Goal: Information Seeking & Learning: Understand process/instructions

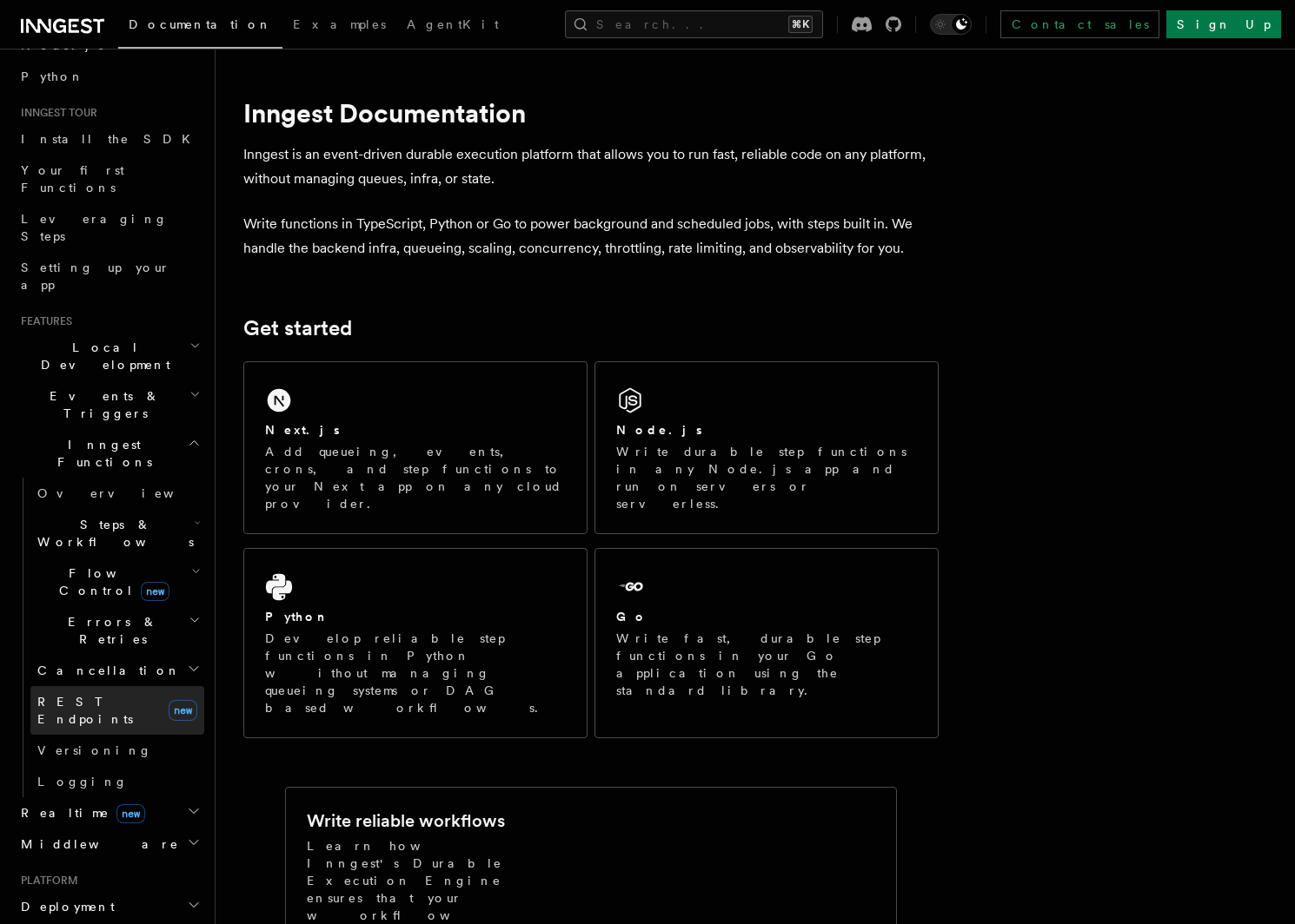
scroll to position [129, 0]
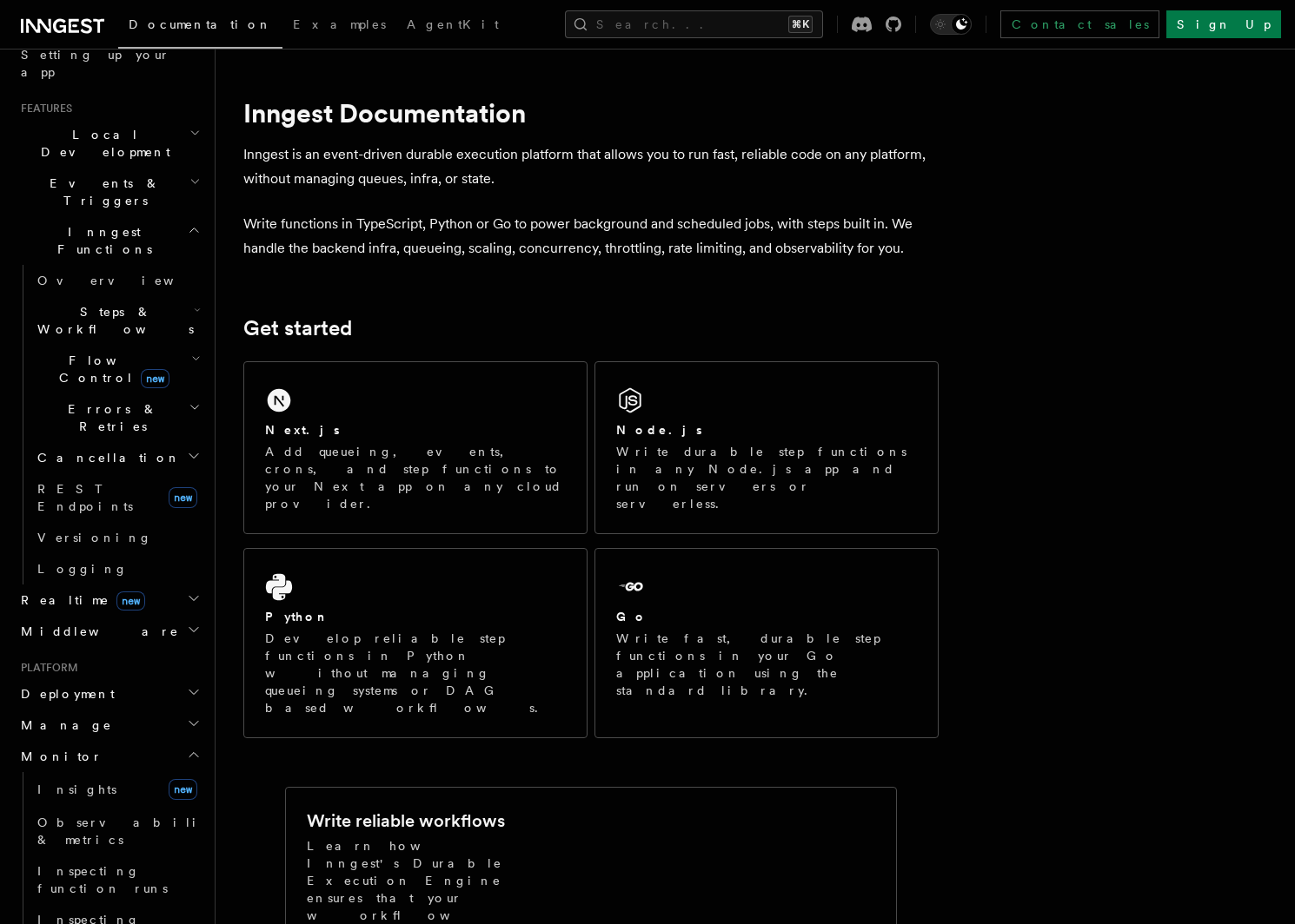
scroll to position [368, 0]
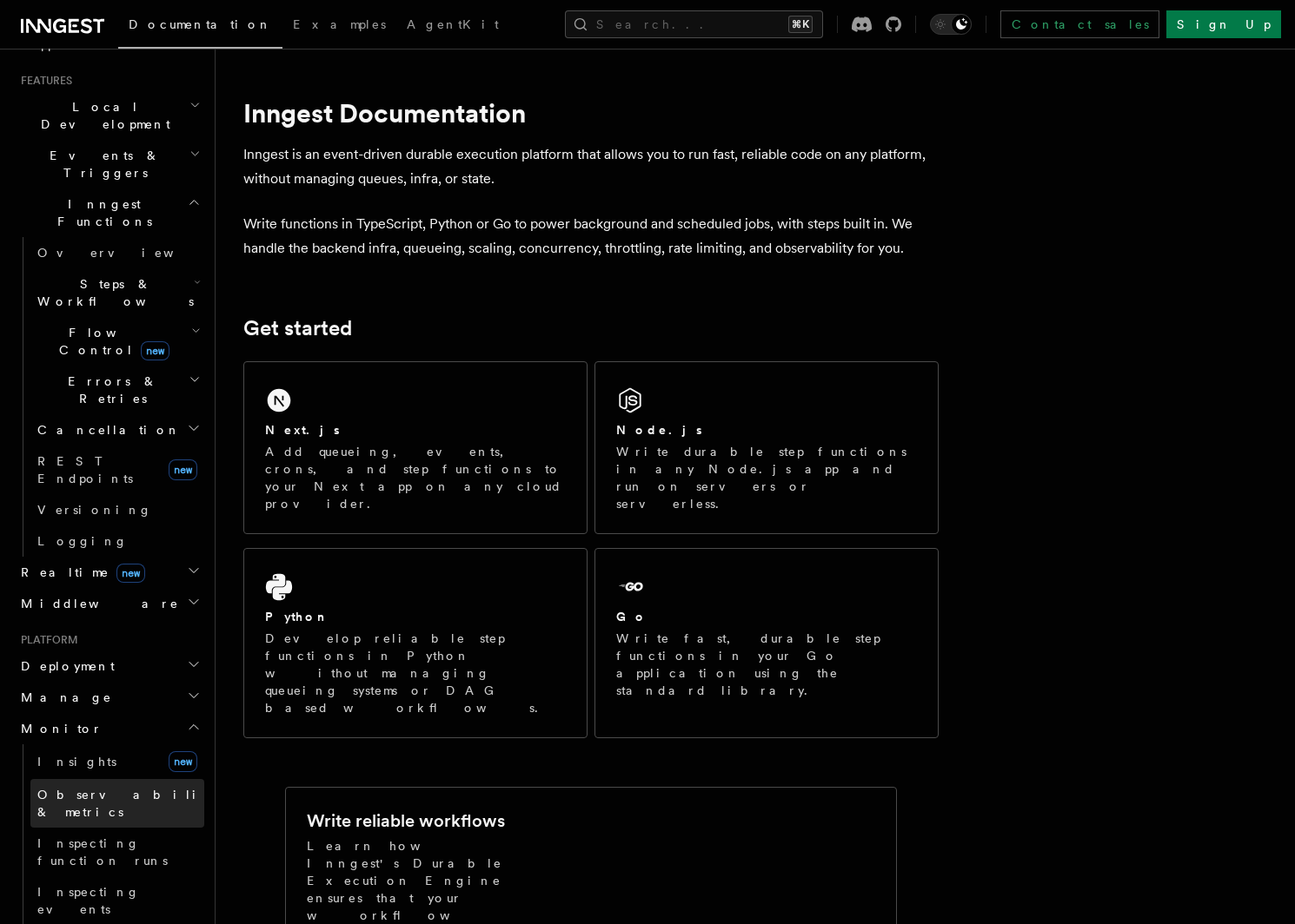
click at [130, 788] on span "Observability & metrics" at bounding box center [127, 804] width 179 height 32
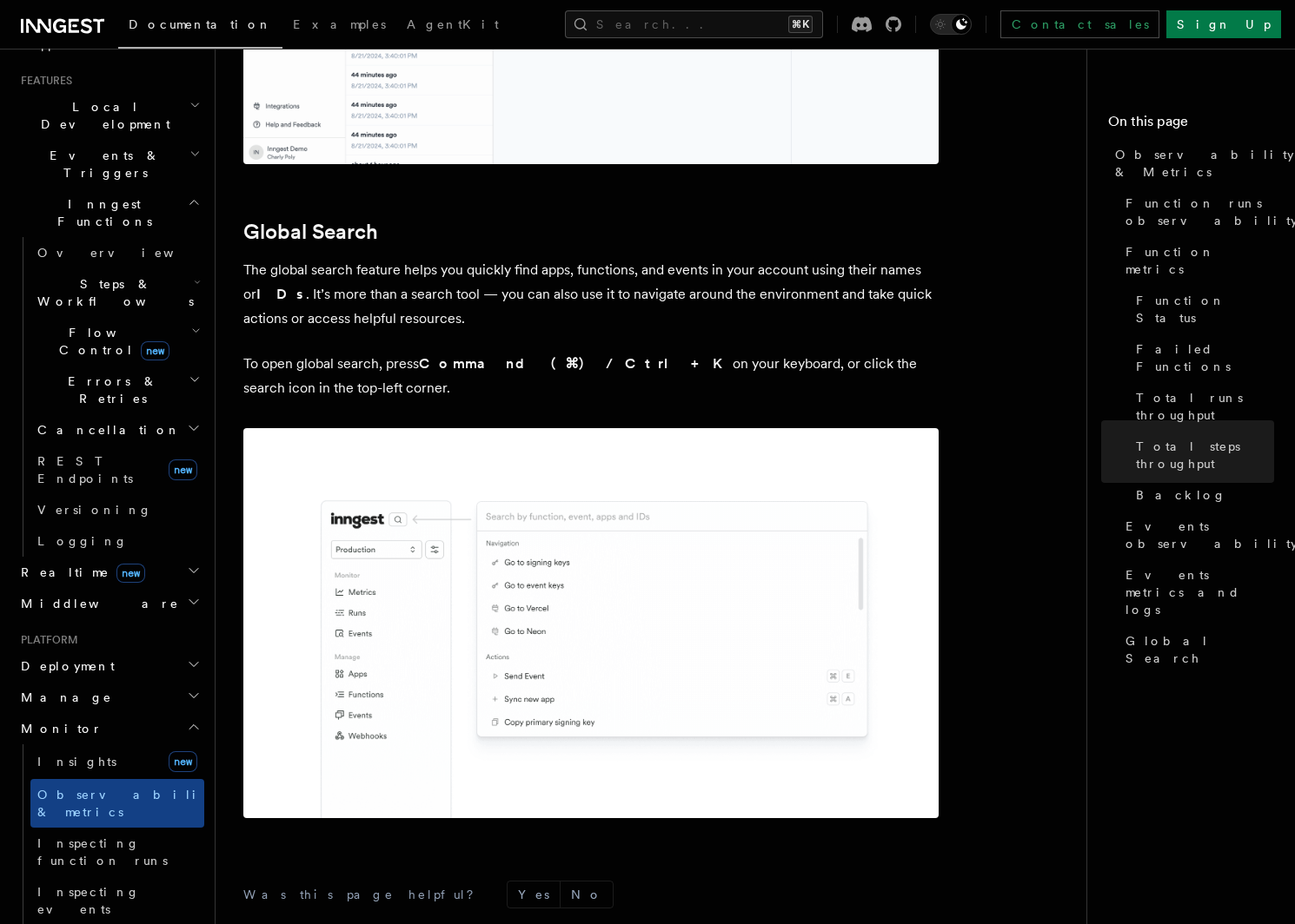
scroll to position [5599, 0]
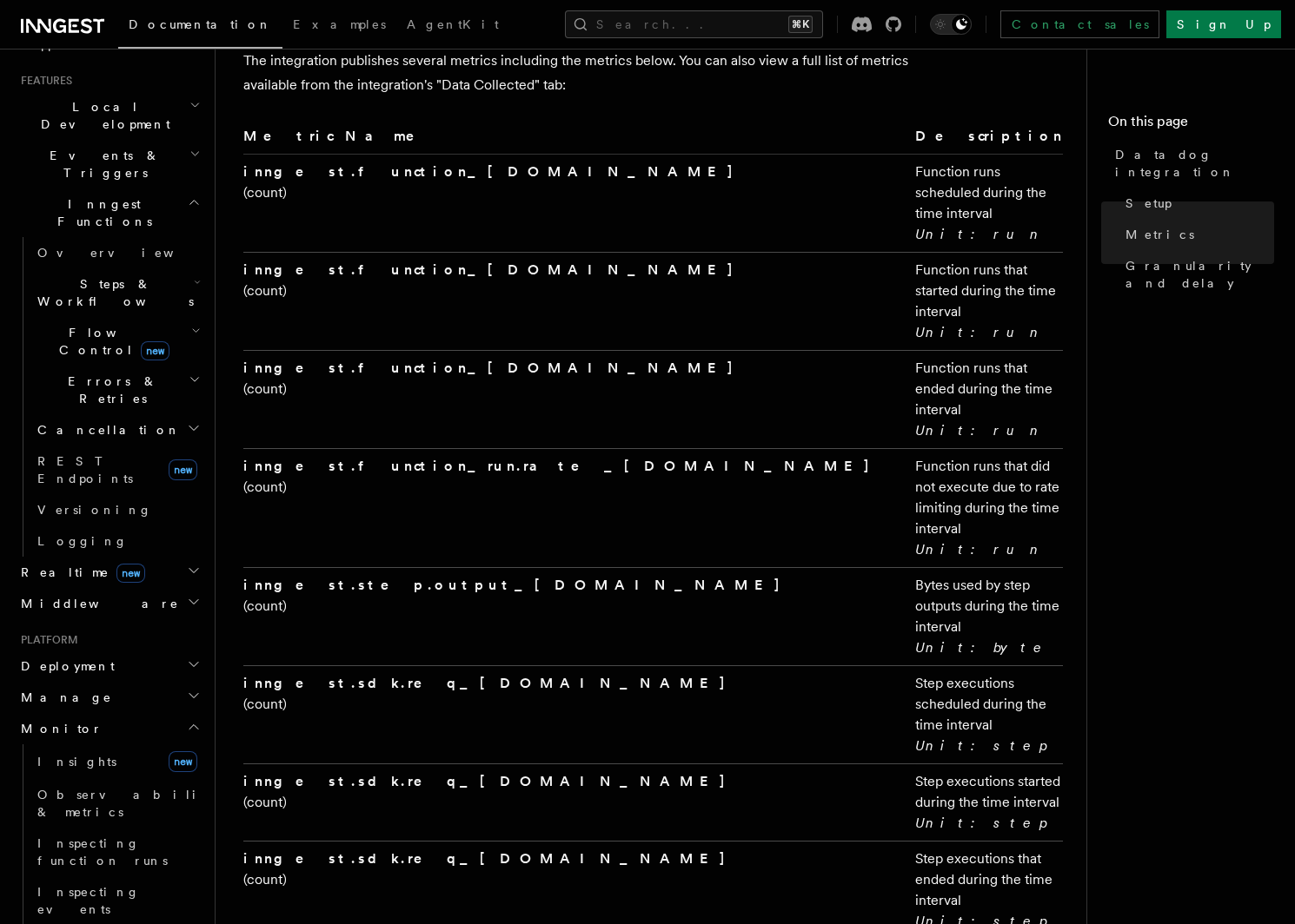
scroll to position [3477, 0]
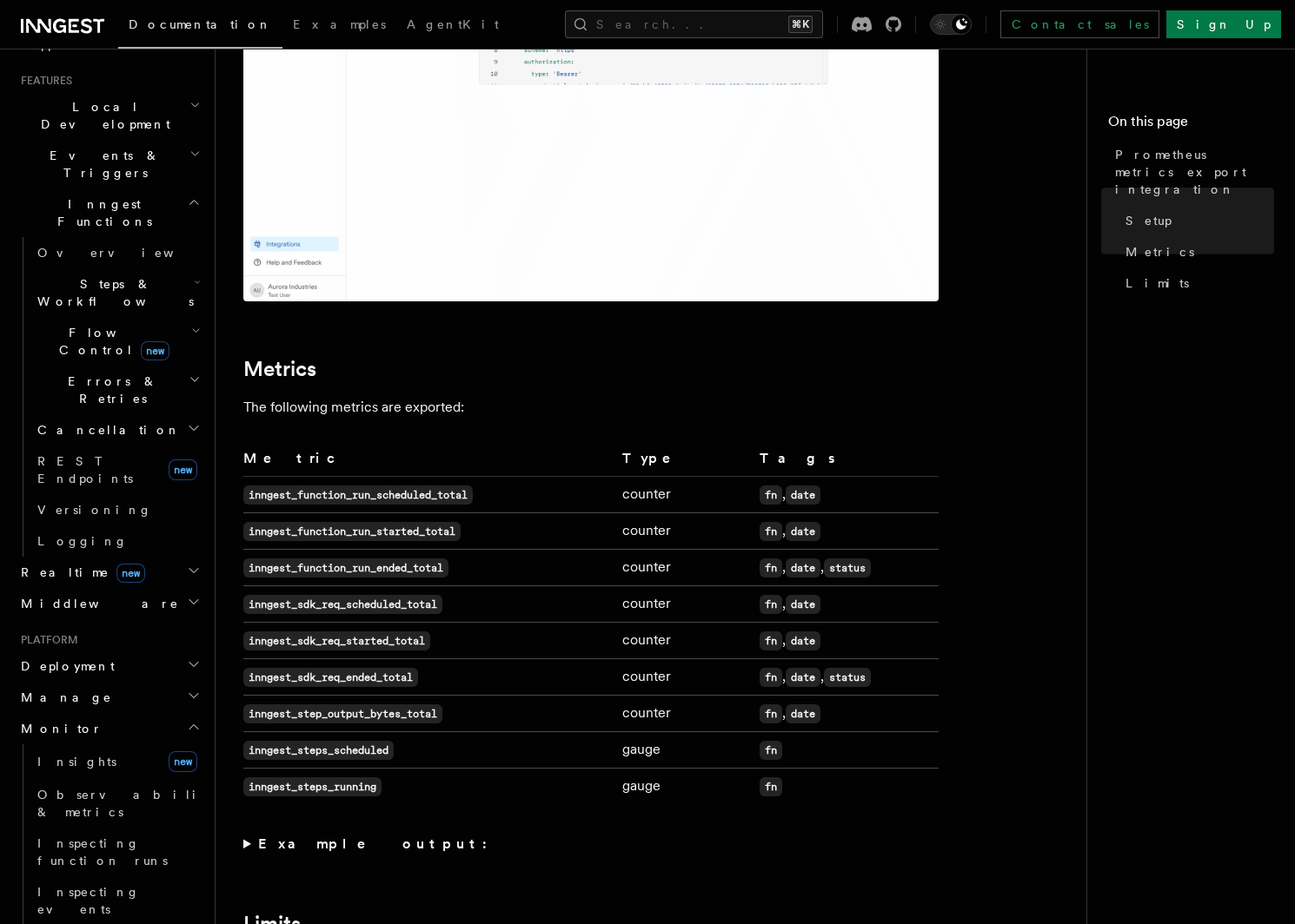
scroll to position [740, 0]
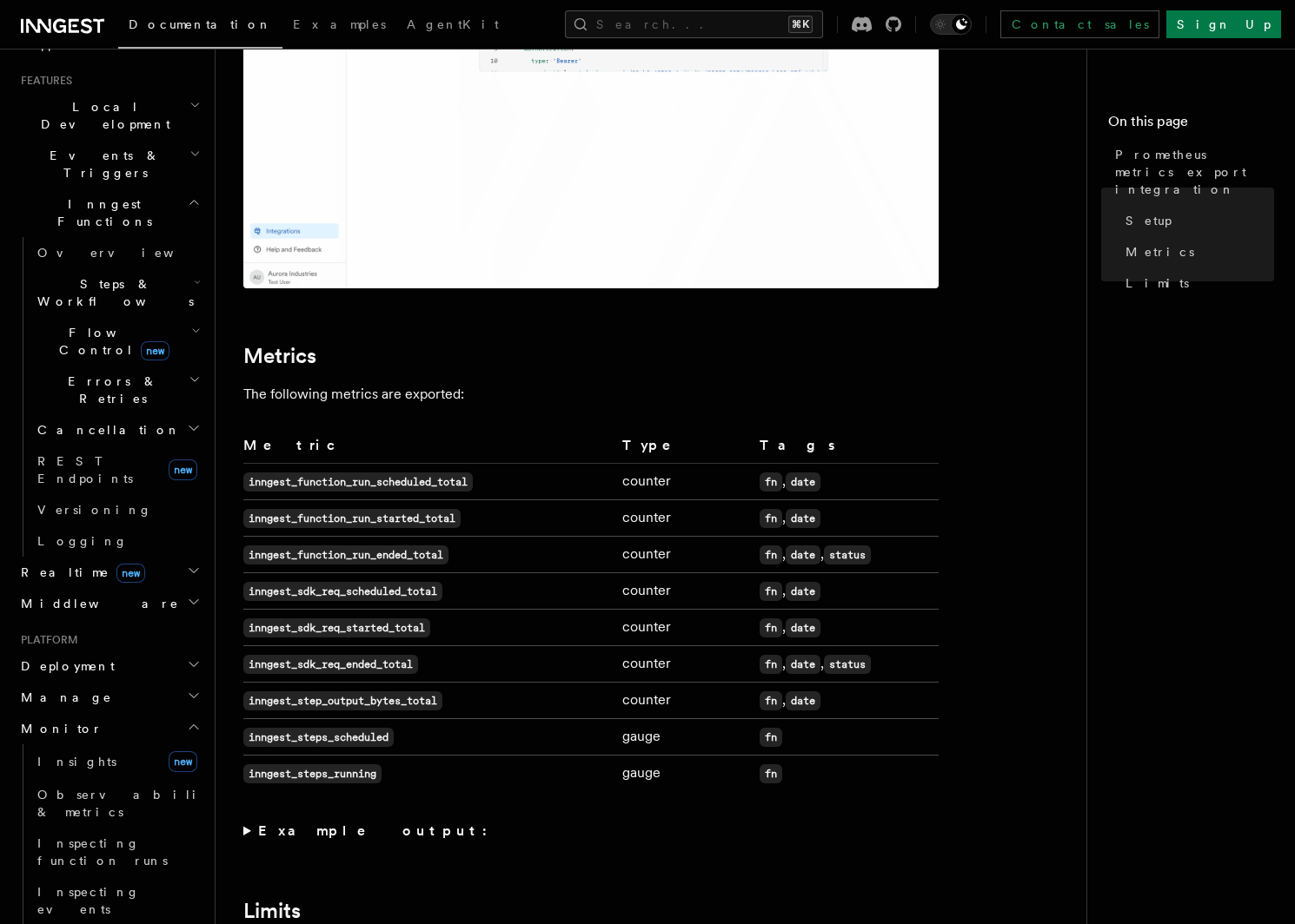
click at [306, 839] on strong "Example output:" at bounding box center [377, 831] width 239 height 17
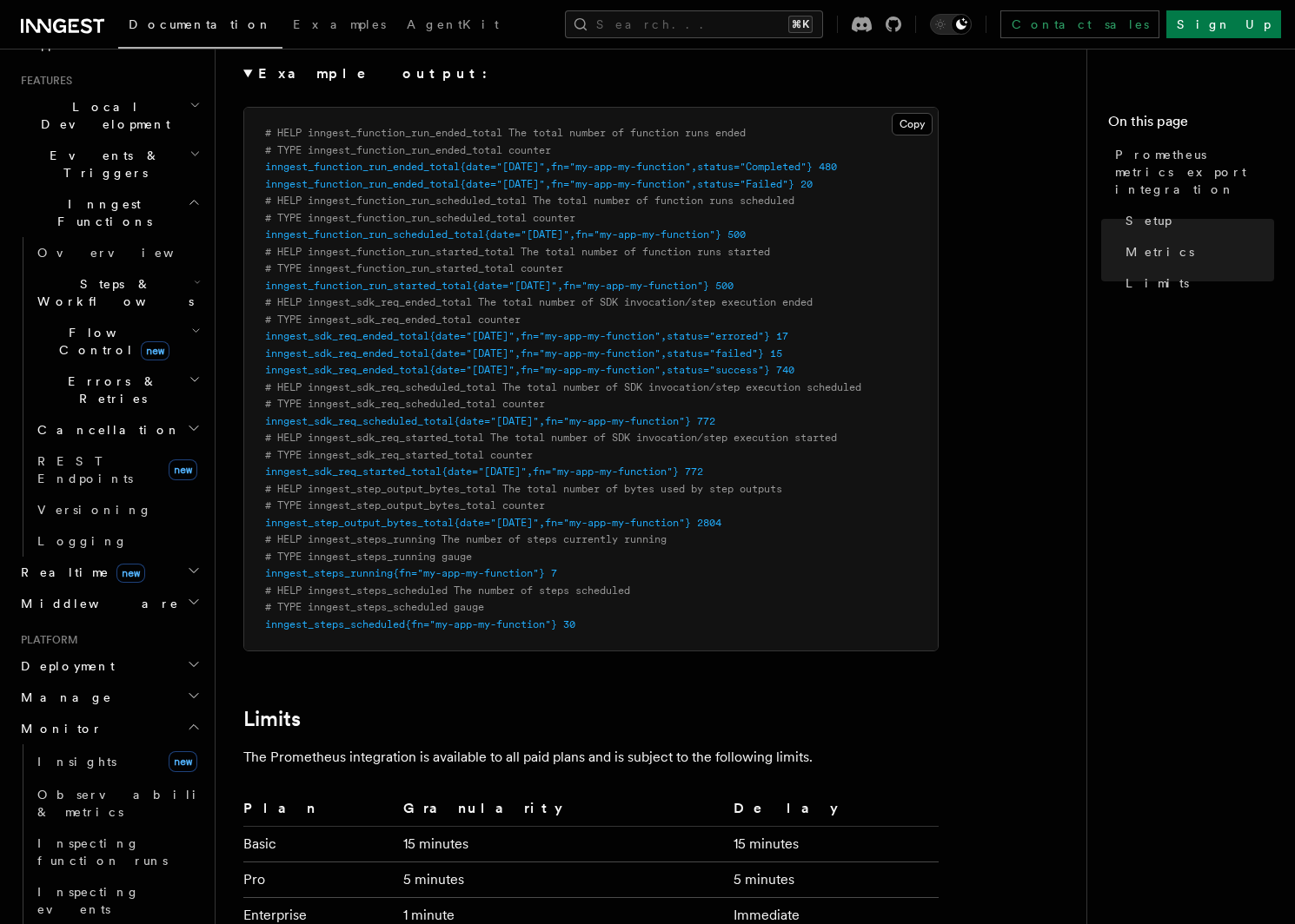
scroll to position [1907, 0]
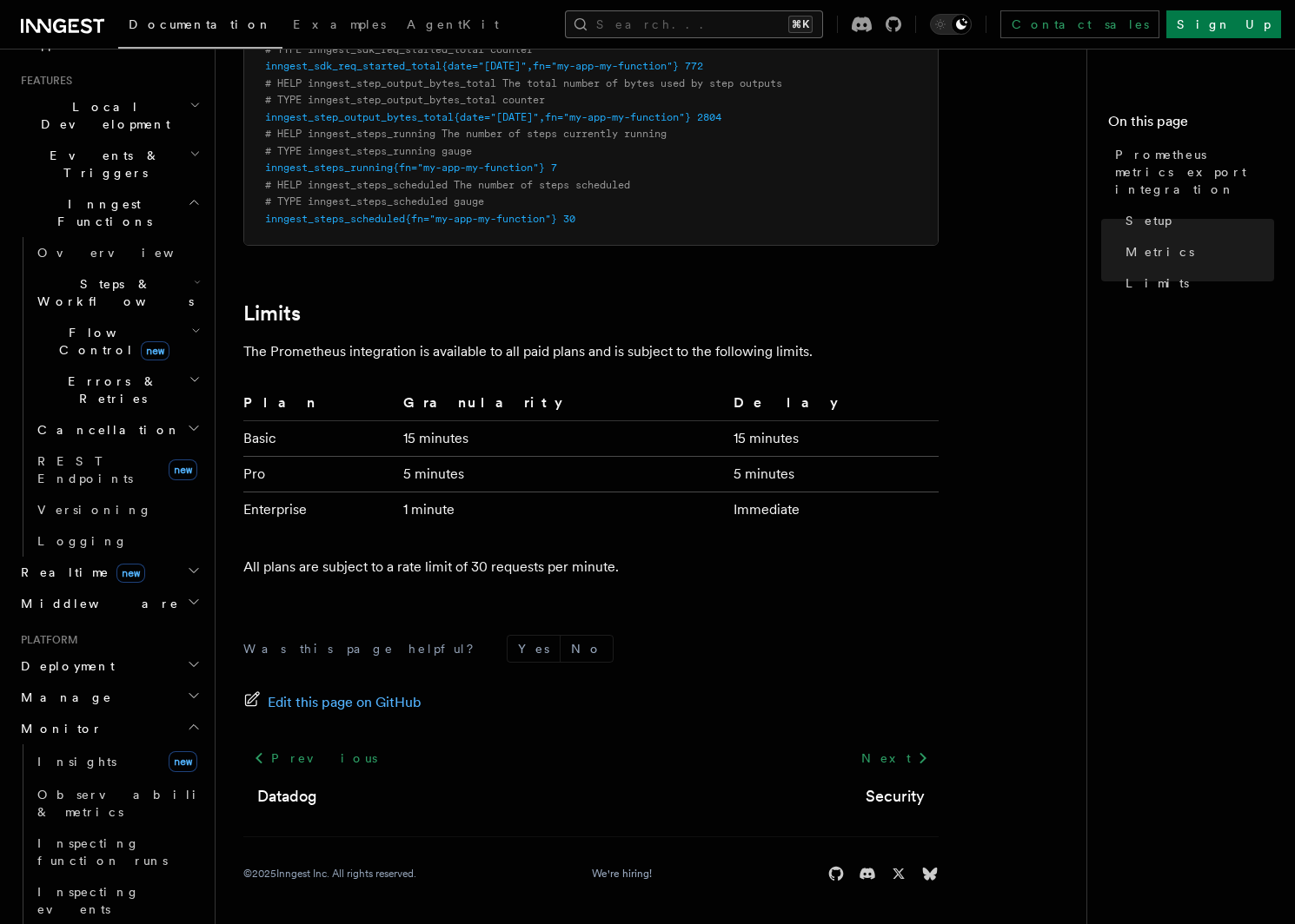
click at [700, 28] on button "Search... ⌘K" at bounding box center [694, 24] width 258 height 28
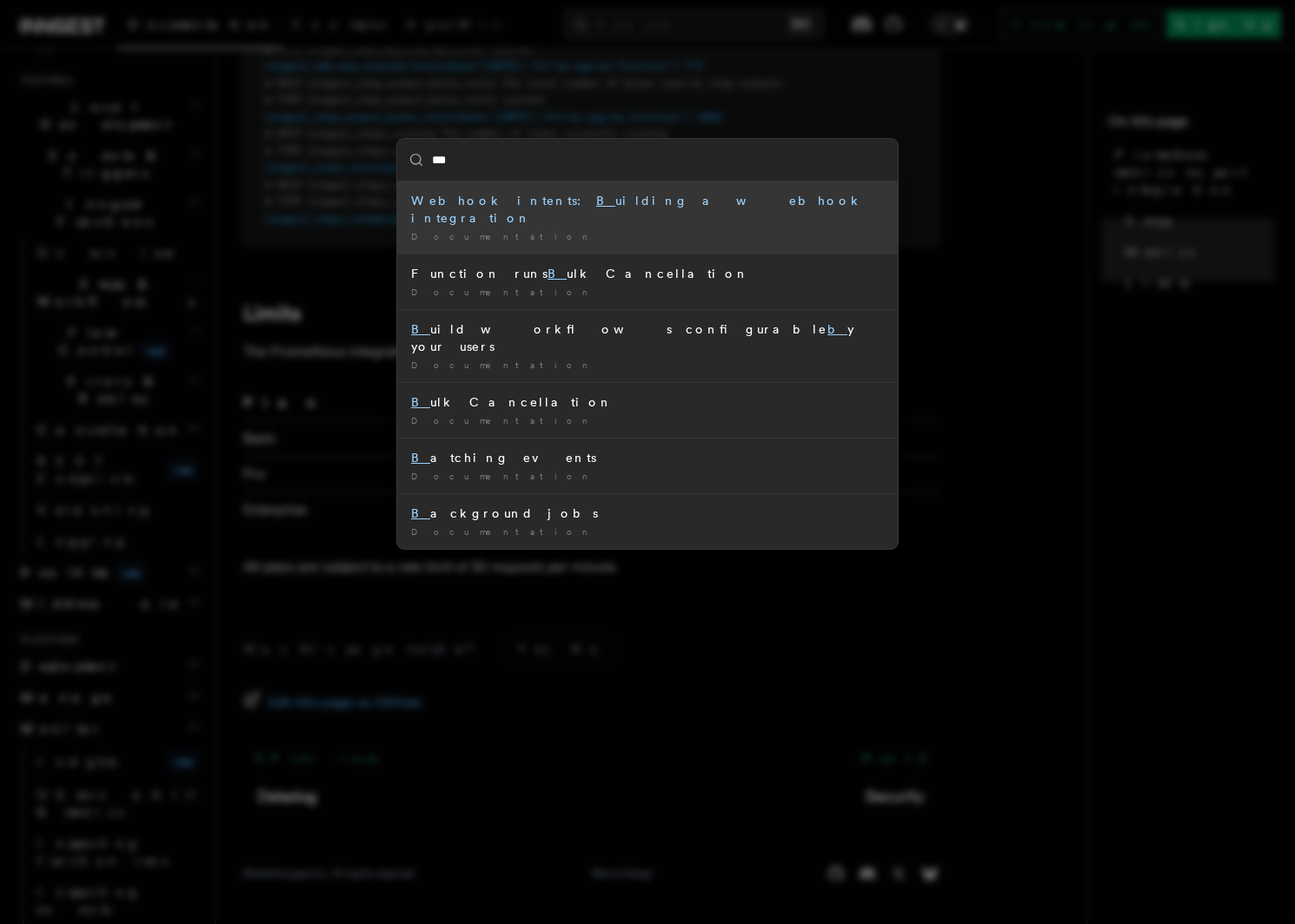
type input "****"
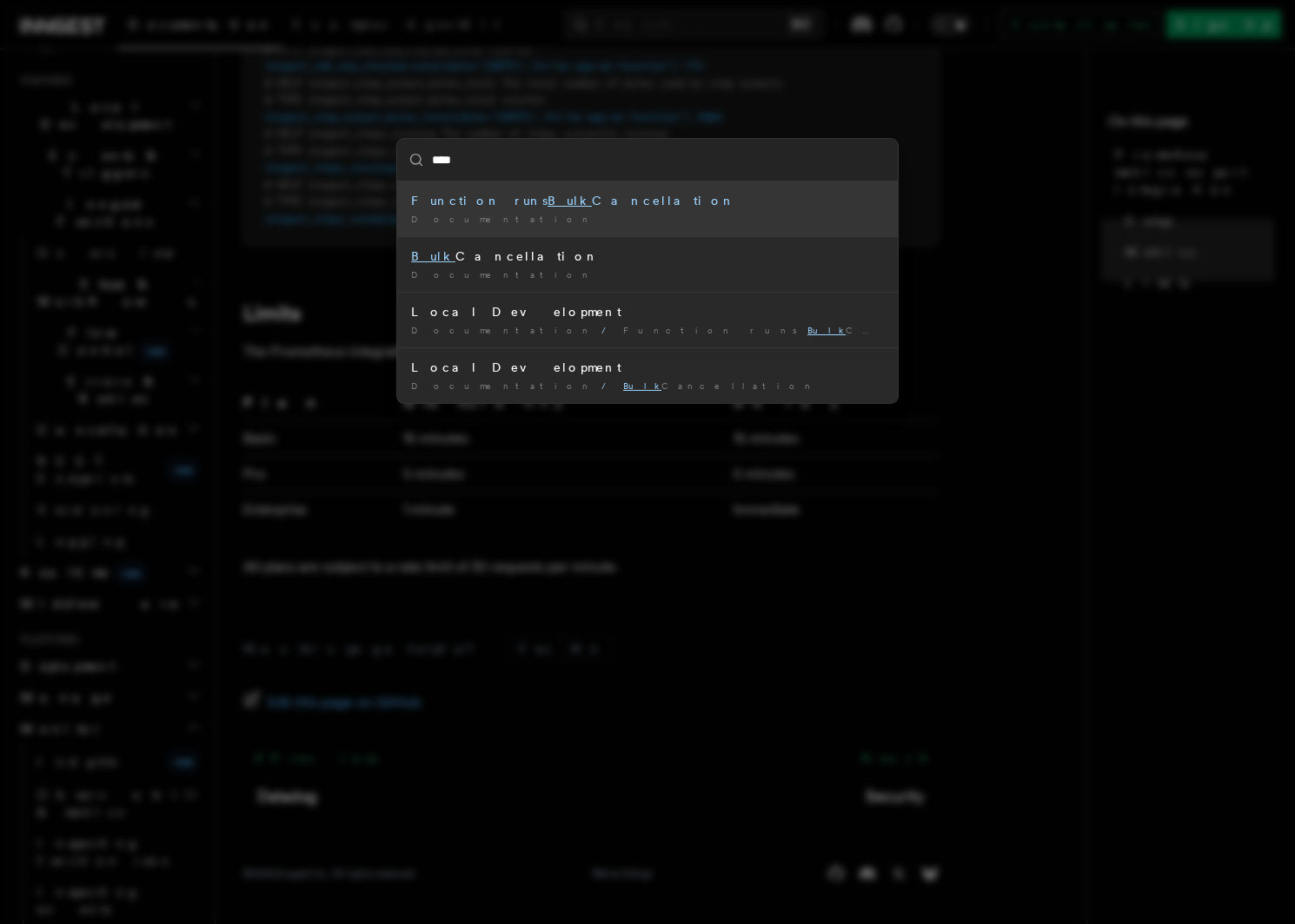
click at [573, 201] on div "Function runs Bulk Cancellation" at bounding box center [647, 200] width 473 height 18
